Goal: Information Seeking & Learning: Learn about a topic

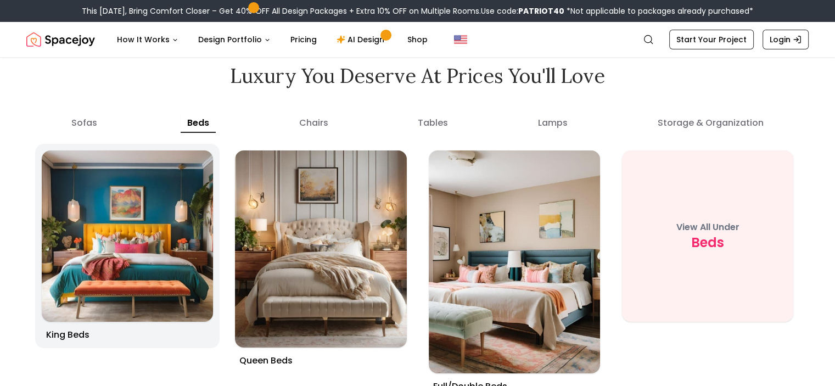
click at [126, 207] on img at bounding box center [127, 236] width 180 height 180
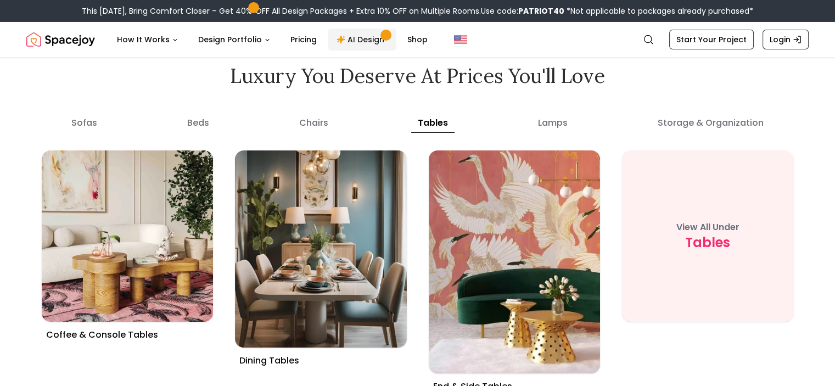
click at [356, 46] on link "AI Design" at bounding box center [362, 40] width 69 height 22
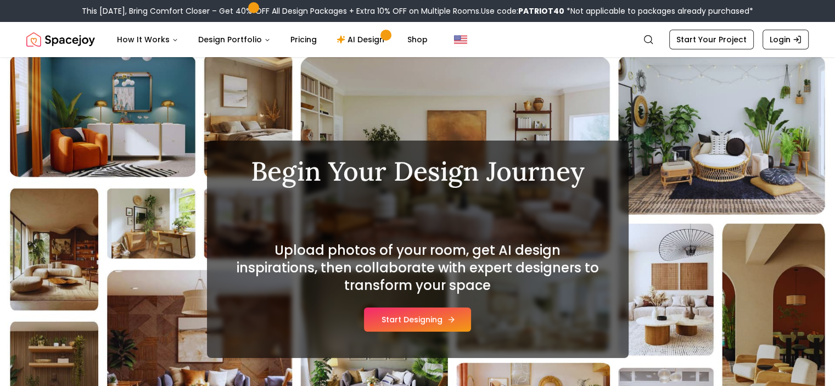
click at [421, 314] on button "Start Designing" at bounding box center [417, 320] width 107 height 24
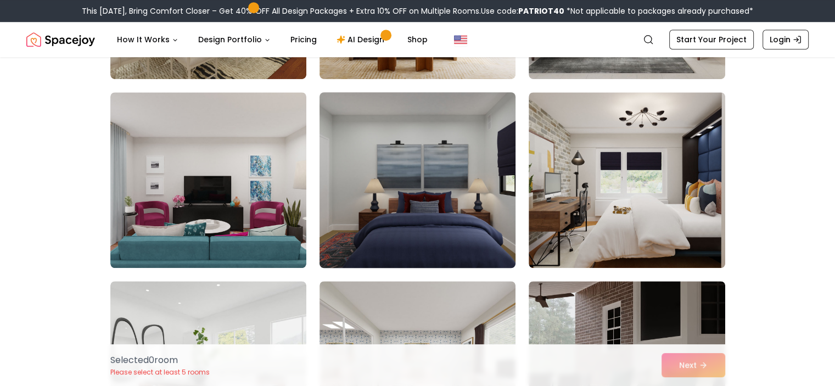
scroll to position [814, 0]
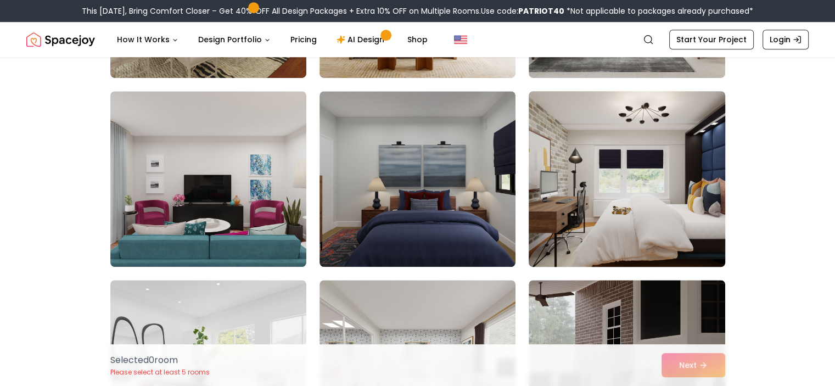
click at [648, 190] on img at bounding box center [627, 179] width 206 height 185
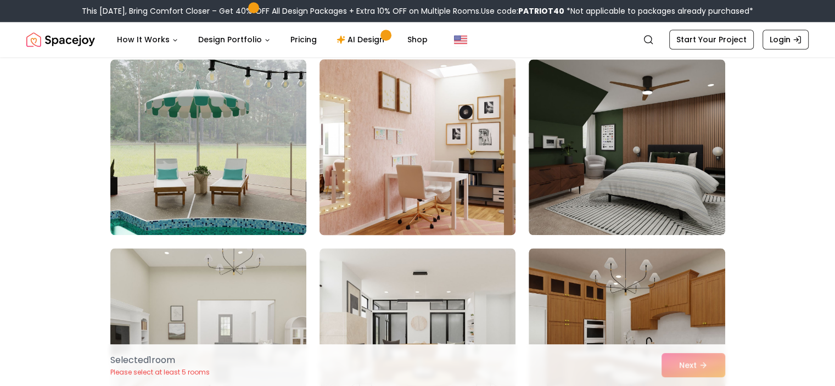
scroll to position [1225, 0]
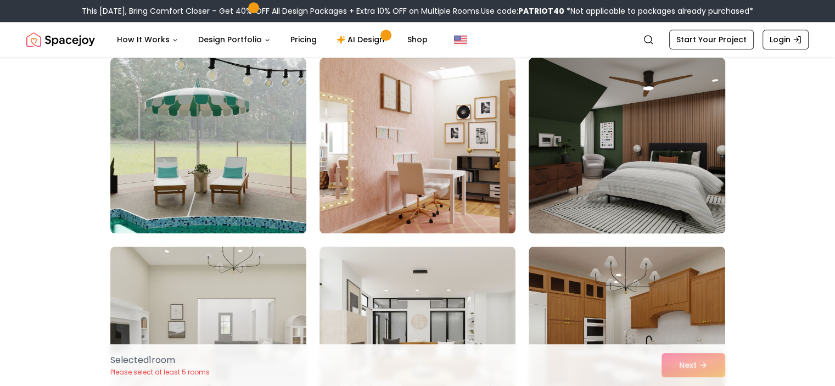
click at [610, 177] on img at bounding box center [627, 145] width 206 height 185
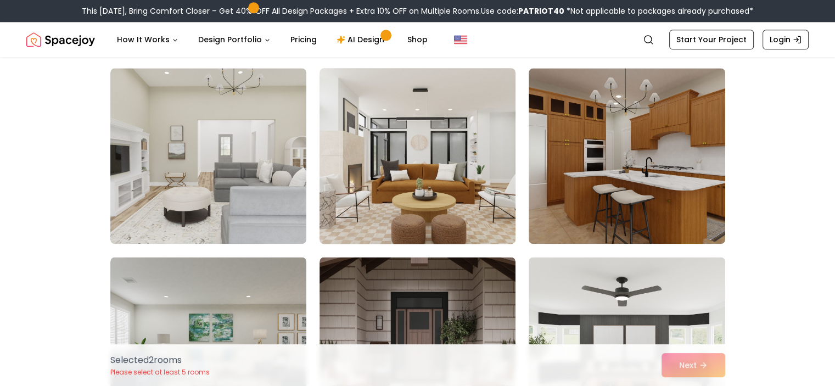
scroll to position [1405, 0]
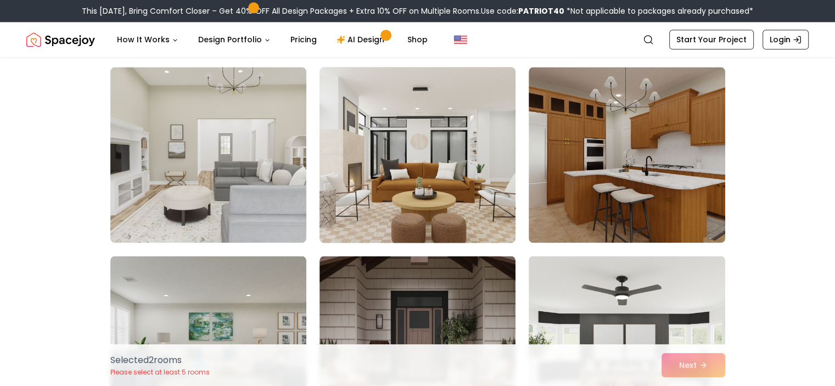
click at [424, 182] on img at bounding box center [418, 155] width 206 height 185
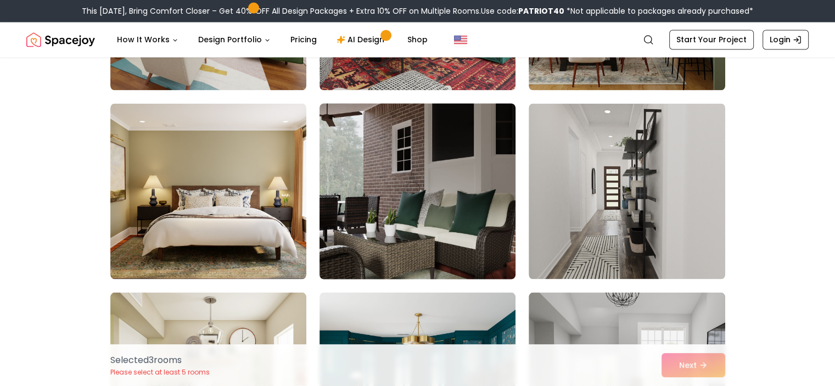
scroll to position [1945, 0]
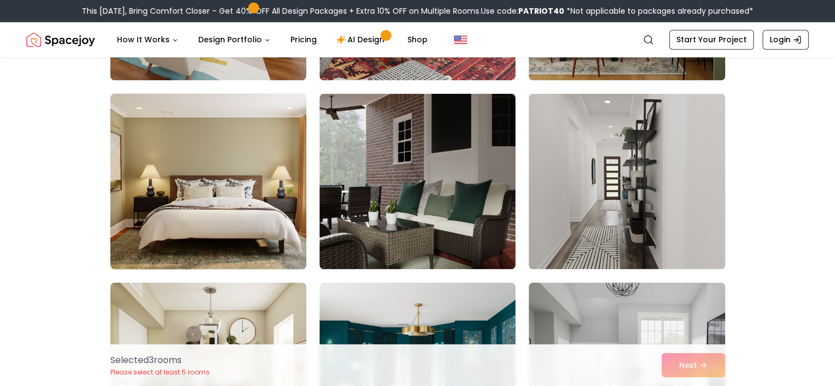
click at [235, 185] on img at bounding box center [208, 181] width 206 height 185
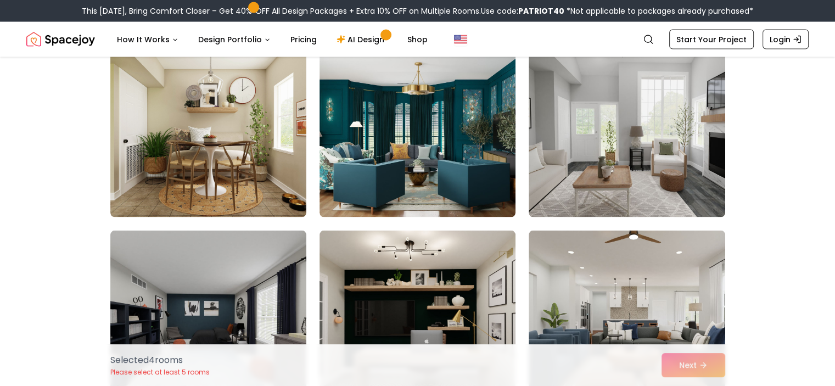
scroll to position [2192, 0]
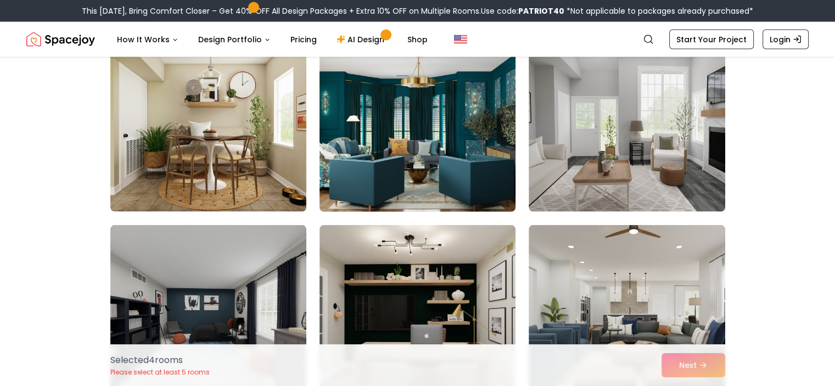
click at [425, 144] on img at bounding box center [418, 124] width 206 height 185
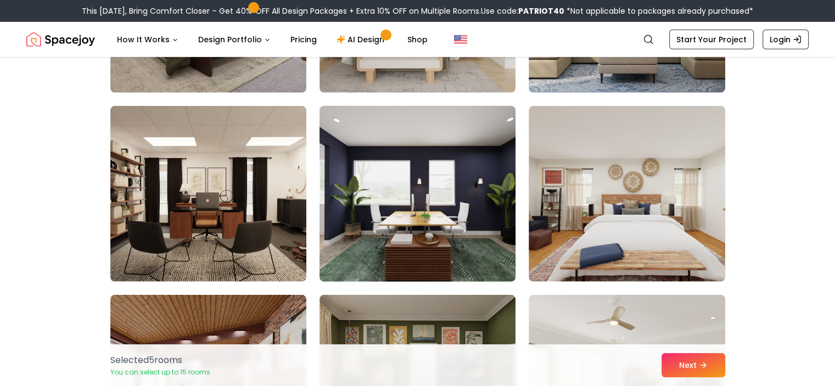
scroll to position [3289, 0]
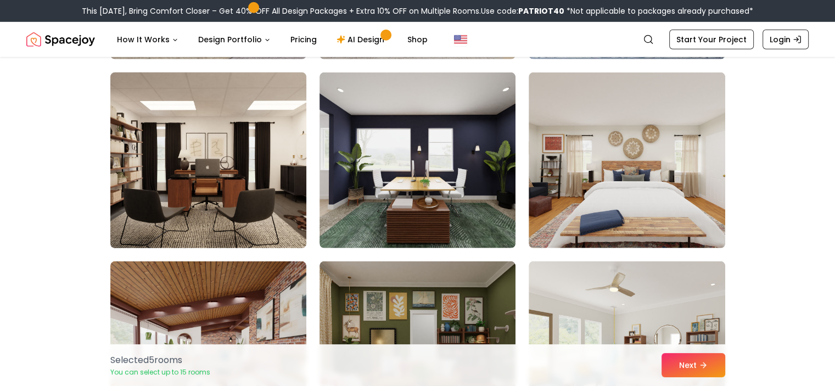
click at [157, 164] on img at bounding box center [208, 160] width 206 height 185
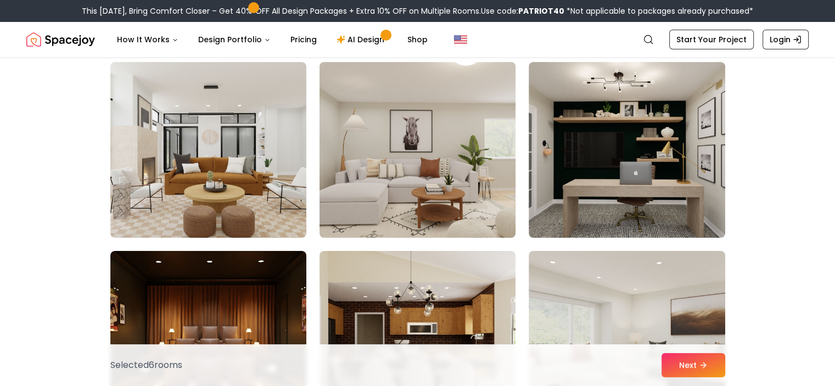
scroll to position [4056, 0]
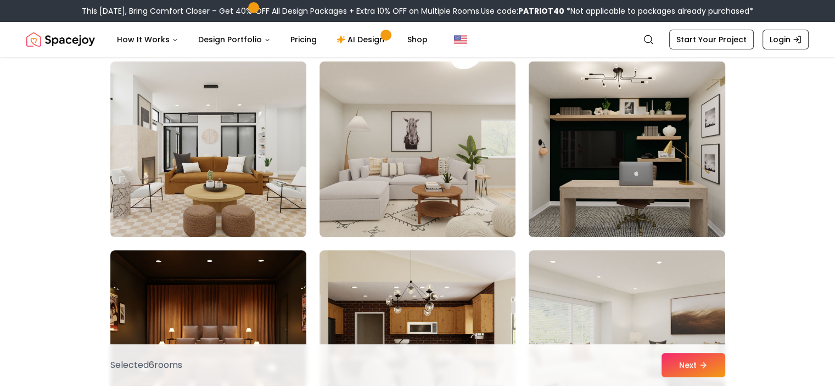
click at [614, 164] on img at bounding box center [627, 149] width 206 height 185
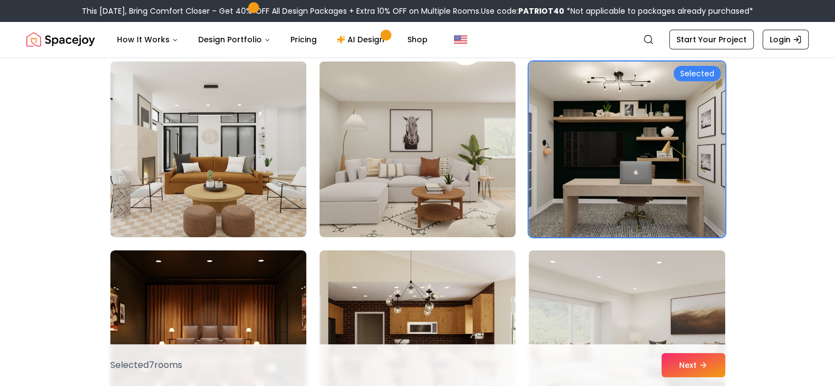
click at [497, 160] on img at bounding box center [418, 149] width 206 height 185
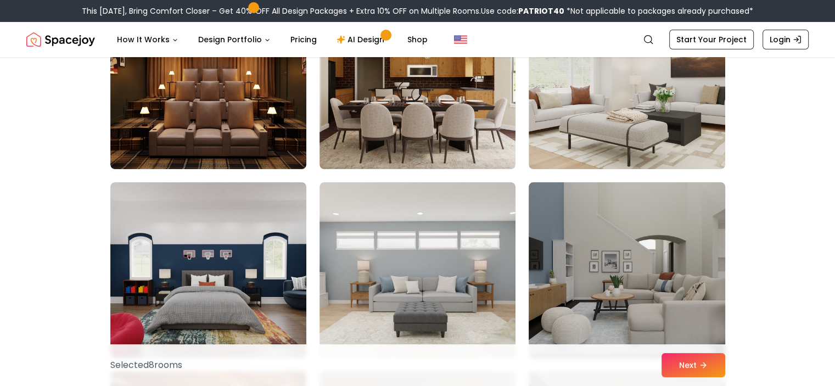
scroll to position [4314, 0]
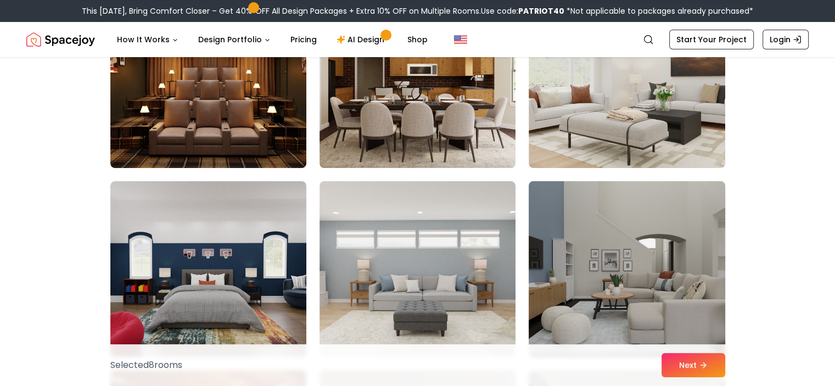
click at [604, 272] on img at bounding box center [627, 269] width 206 height 185
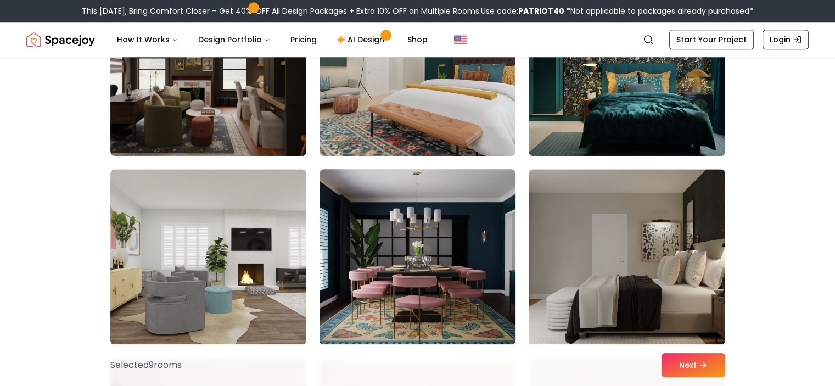
scroll to position [5282, 0]
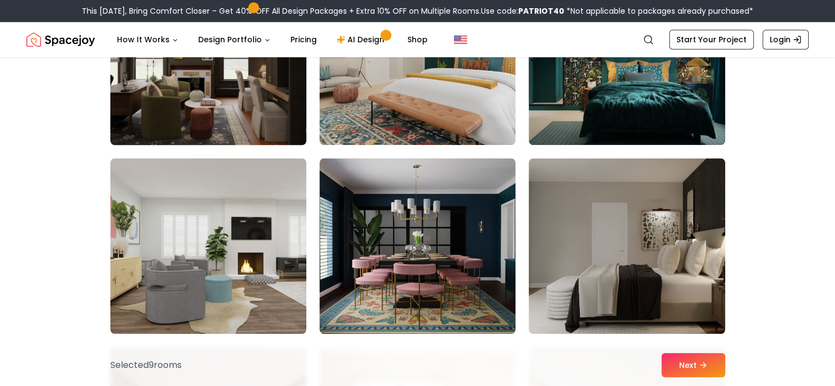
click at [218, 105] on img at bounding box center [208, 57] width 206 height 185
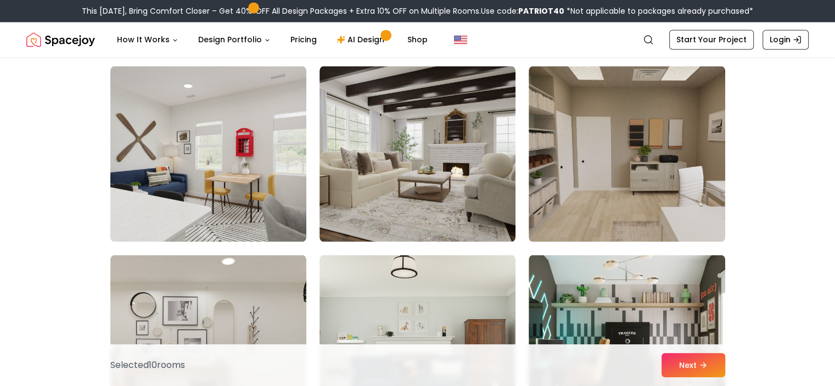
scroll to position [5941, 0]
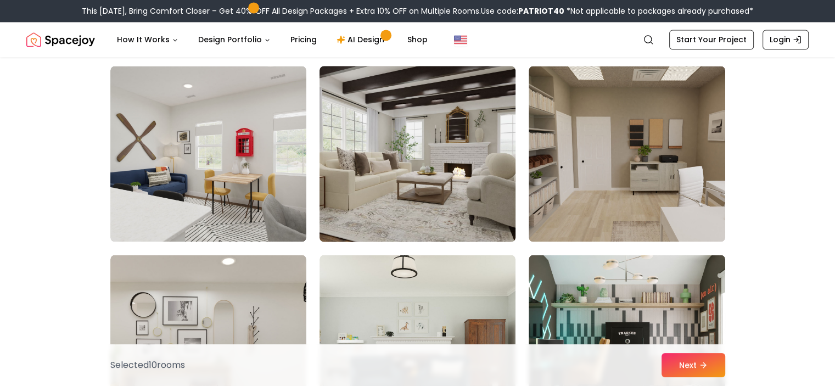
click at [429, 199] on img at bounding box center [418, 154] width 206 height 185
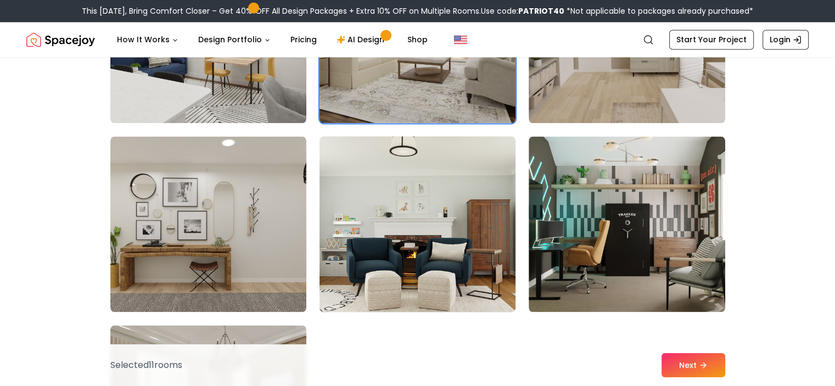
scroll to position [6165, 0]
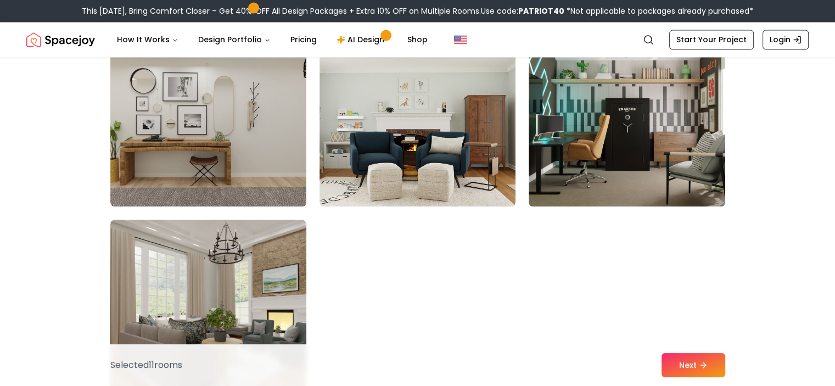
click at [269, 308] on img at bounding box center [208, 307] width 206 height 185
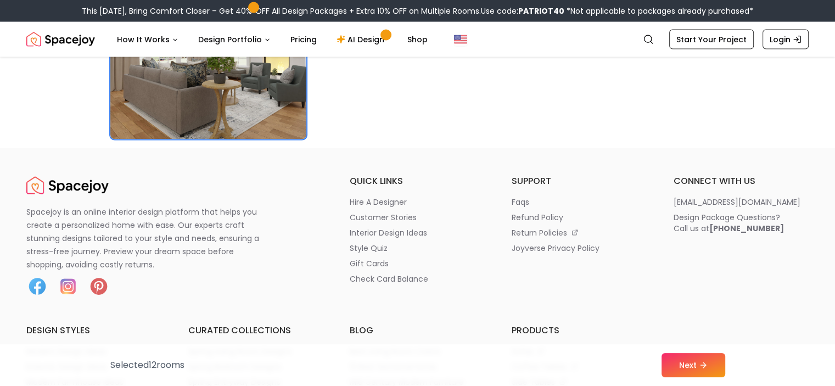
scroll to position [6422, 0]
click at [690, 366] on button "Next" at bounding box center [694, 365] width 64 height 24
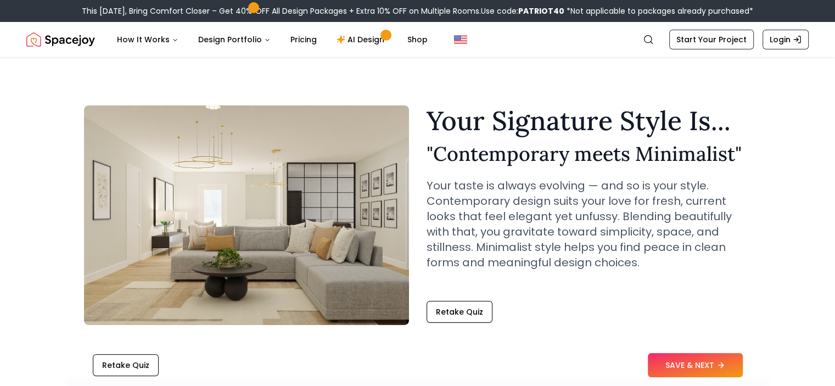
click at [690, 366] on button "SAVE & NEXT" at bounding box center [695, 365] width 95 height 24
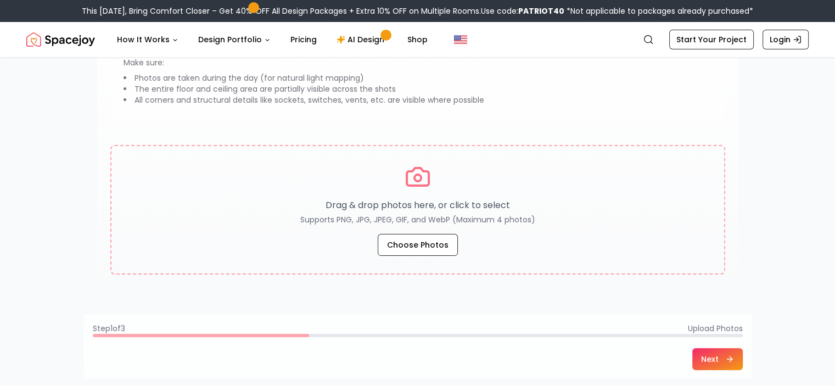
scroll to position [140, 0]
click at [292, 40] on link "Pricing" at bounding box center [304, 40] width 44 height 22
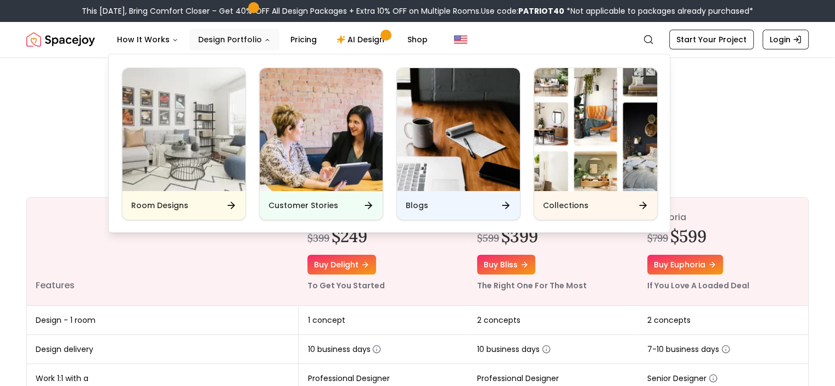
click at [212, 35] on button "Design Portfolio" at bounding box center [234, 40] width 90 height 22
click at [585, 168] on img "Main" at bounding box center [595, 129] width 123 height 123
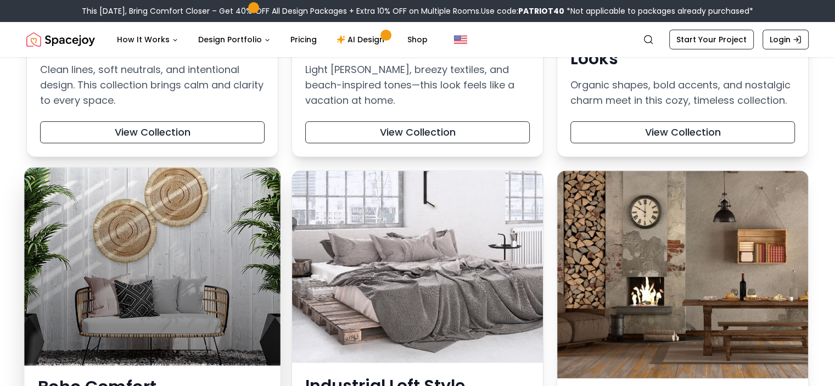
scroll to position [316, 0]
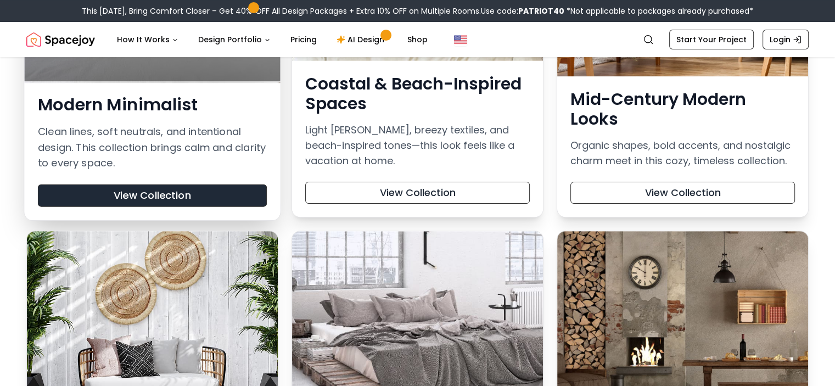
click at [179, 199] on button "View Collection" at bounding box center [152, 196] width 229 height 23
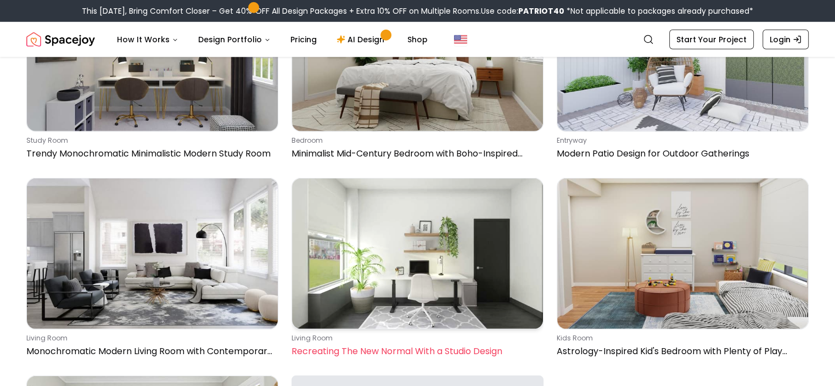
scroll to position [3376, 0]
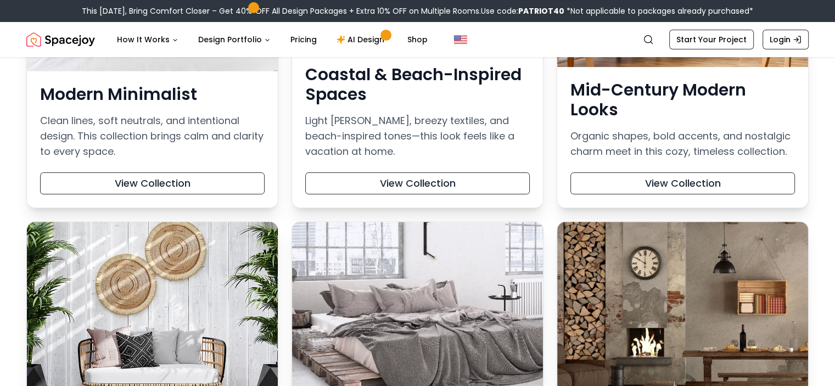
scroll to position [316, 0]
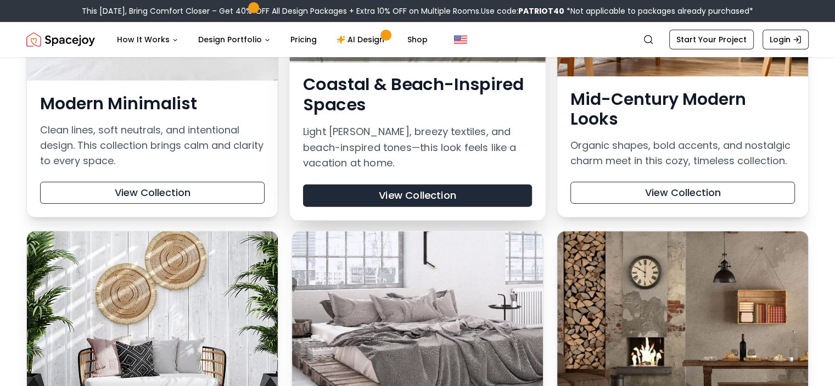
click at [424, 193] on button "View Collection" at bounding box center [417, 196] width 229 height 23
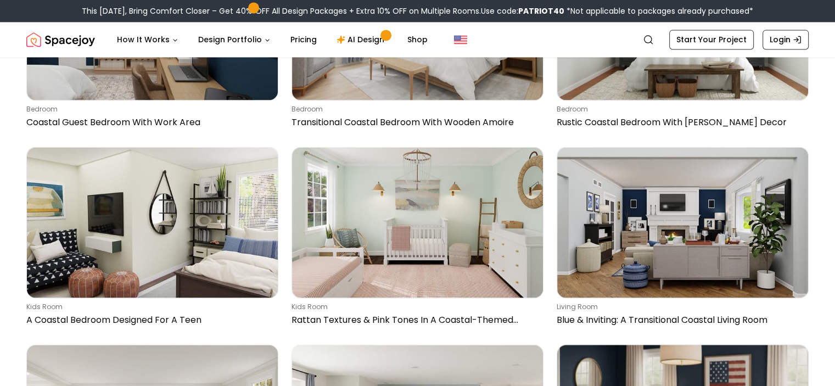
scroll to position [1595, 0]
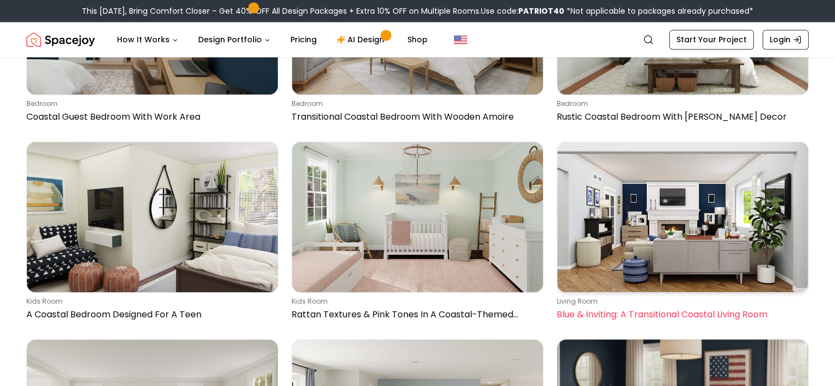
click at [735, 263] on img at bounding box center [683, 217] width 251 height 150
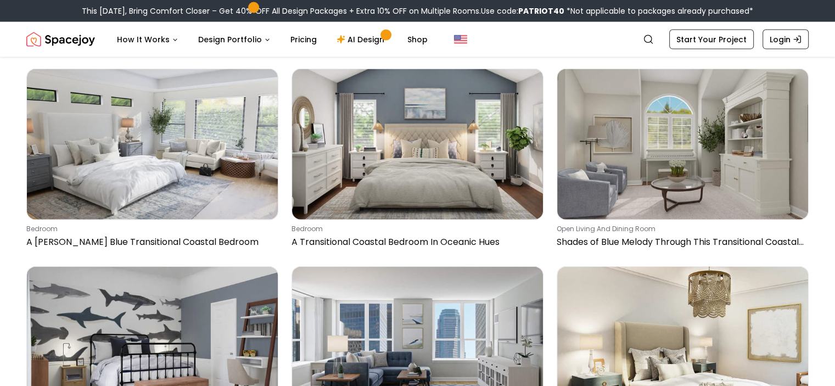
scroll to position [2460, 0]
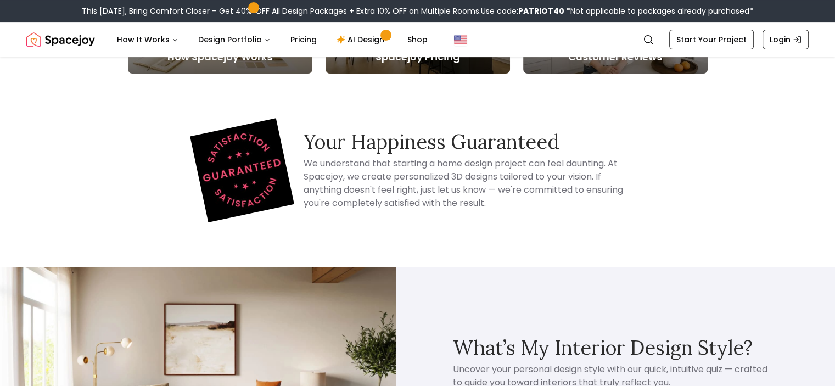
scroll to position [4757, 0]
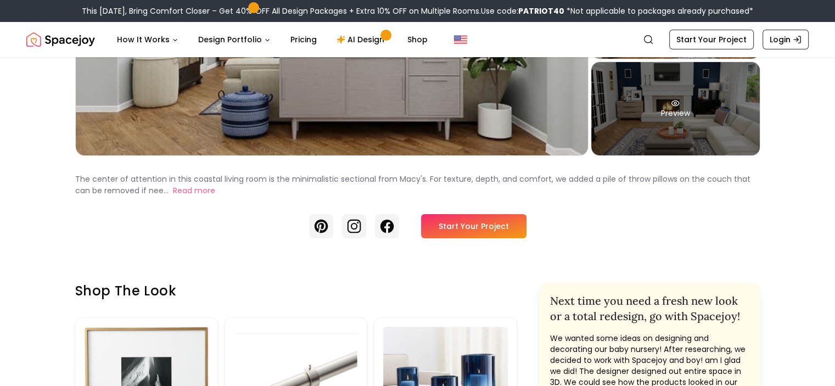
scroll to position [247, 0]
